Goal: Consume media (video, audio)

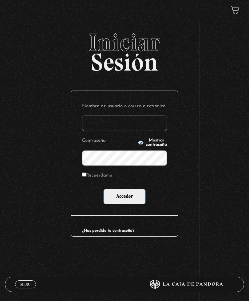
type input "geldali@gmail.com"
click at [125, 198] on input "Acceder" at bounding box center [124, 196] width 42 height 15
click at [129, 195] on input "Acceder" at bounding box center [124, 196] width 42 height 15
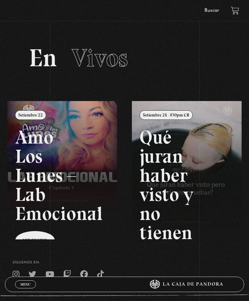
click at [22, 281] on link "Menu Cerrar" at bounding box center [25, 284] width 21 height 8
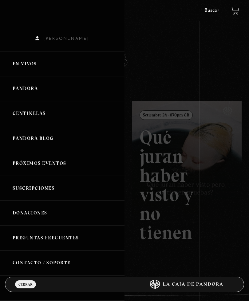
click at [36, 115] on link "Centinelas" at bounding box center [62, 113] width 125 height 25
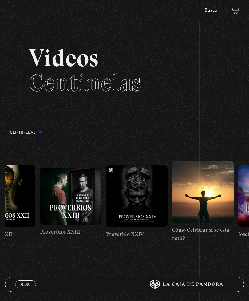
scroll to position [0, 1619]
click at [74, 198] on figure at bounding box center [71, 196] width 62 height 56
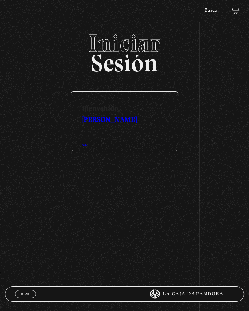
click at [137, 115] on link "[PERSON_NAME]" at bounding box center [109, 119] width 55 height 9
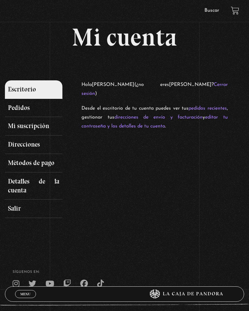
click at [22, 209] on link "Salir" at bounding box center [34, 208] width 58 height 18
click at [17, 211] on link "Salir" at bounding box center [34, 208] width 58 height 18
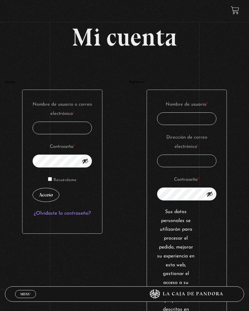
type input "[EMAIL_ADDRESS][DOMAIN_NAME]"
click at [46, 196] on button "Acceso" at bounding box center [46, 195] width 27 height 14
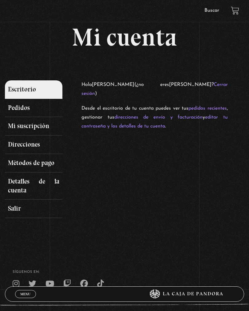
click at [25, 297] on span "Cerrar" at bounding box center [25, 299] width 14 height 4
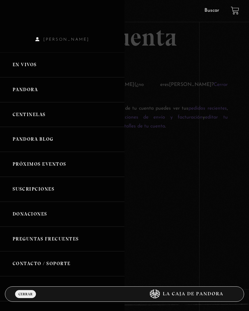
click at [31, 117] on link "Centinelas" at bounding box center [62, 114] width 125 height 25
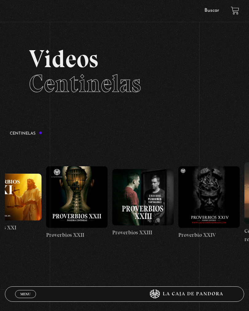
scroll to position [0, 1529]
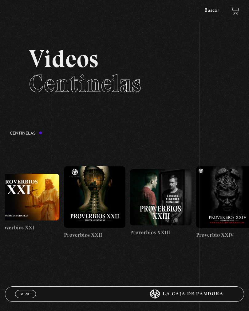
click at [154, 212] on figure at bounding box center [161, 197] width 62 height 56
